Goal: Task Accomplishment & Management: Manage account settings

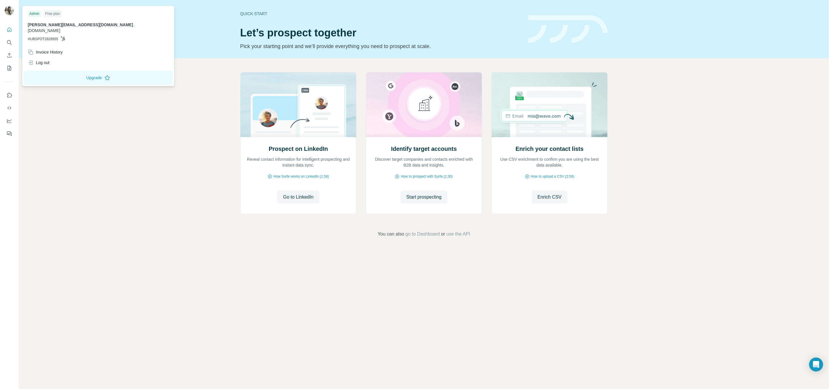
click at [10, 8] on img at bounding box center [9, 10] width 9 height 9
click at [10, 10] on img at bounding box center [9, 10] width 9 height 9
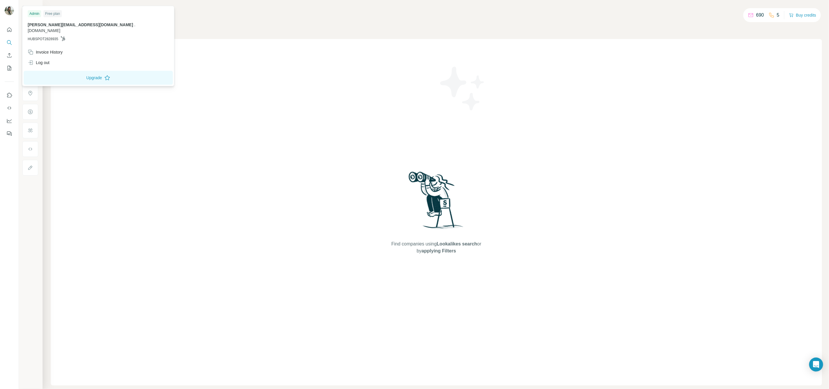
click at [61, 14] on div "Free plan" at bounding box center [52, 13] width 18 height 7
click at [28, 13] on div "Admin" at bounding box center [34, 13] width 13 height 7
click at [34, 13] on div "Admin" at bounding box center [34, 13] width 13 height 7
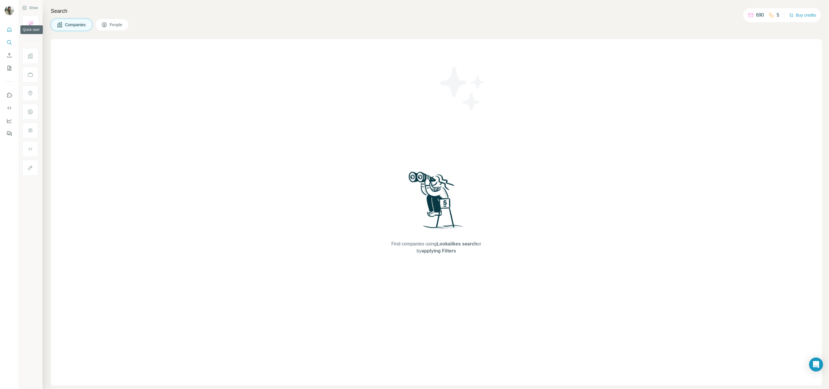
click at [10, 30] on icon "Quick start" at bounding box center [9, 30] width 6 height 6
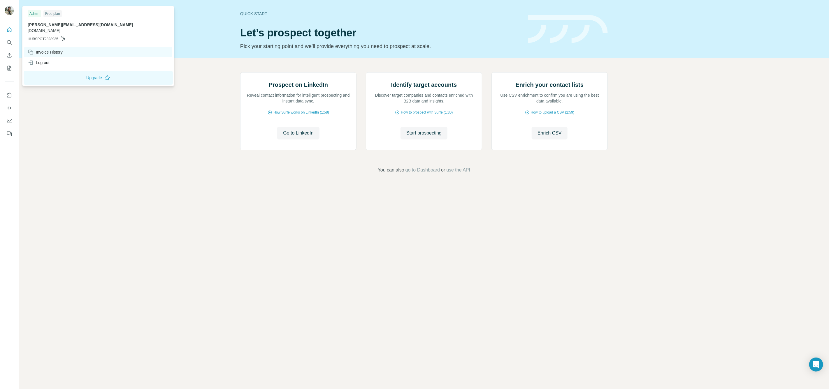
click at [46, 47] on div "Invoice History" at bounding box center [98, 52] width 148 height 10
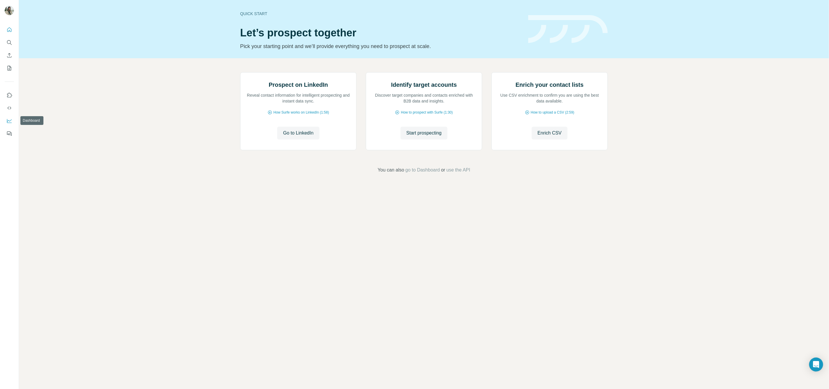
click at [11, 125] on button "Dashboard" at bounding box center [9, 121] width 9 height 10
